Goal: Navigation & Orientation: Find specific page/section

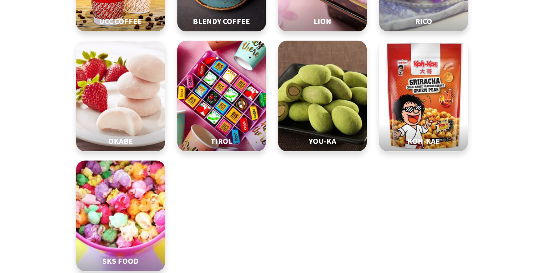
scroll to position [323, 0]
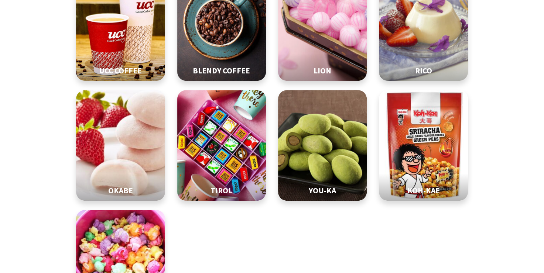
click at [137, 151] on img at bounding box center [120, 145] width 111 height 138
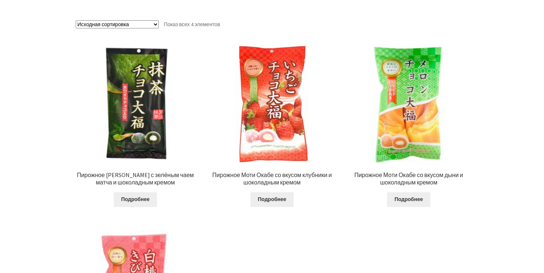
scroll to position [148, 0]
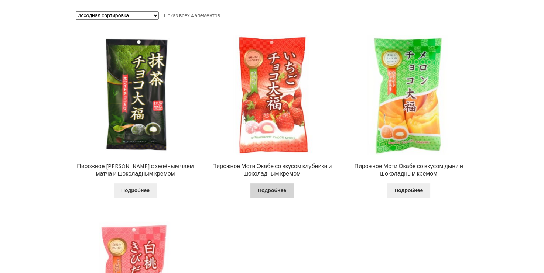
click at [272, 194] on link "Подробнее" at bounding box center [271, 190] width 43 height 15
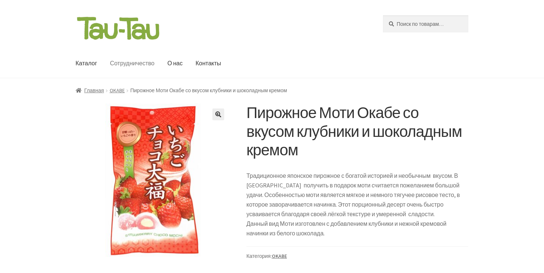
click at [128, 64] on link "Сотрудничество" at bounding box center [132, 63] width 56 height 29
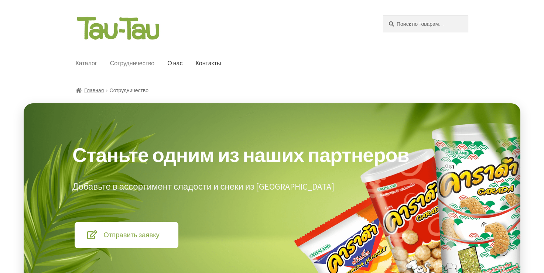
click at [83, 63] on link "Каталог" at bounding box center [86, 63] width 33 height 29
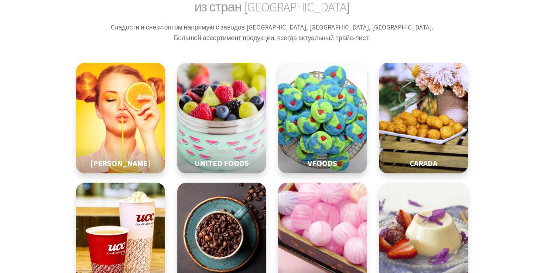
scroll to position [111, 0]
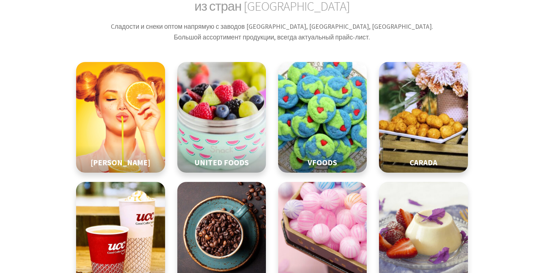
click at [302, 122] on img at bounding box center [322, 117] width 111 height 138
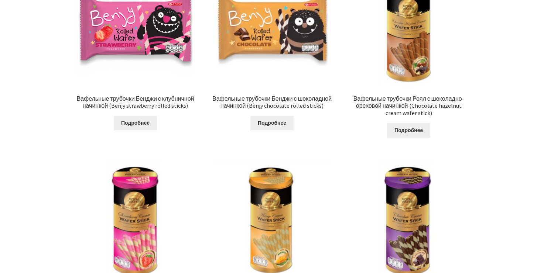
scroll to position [923, 0]
